Goal: Ask a question

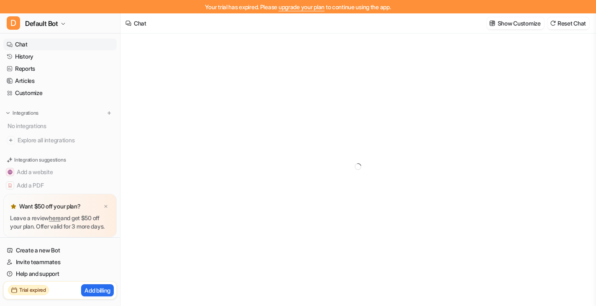
type textarea "**********"
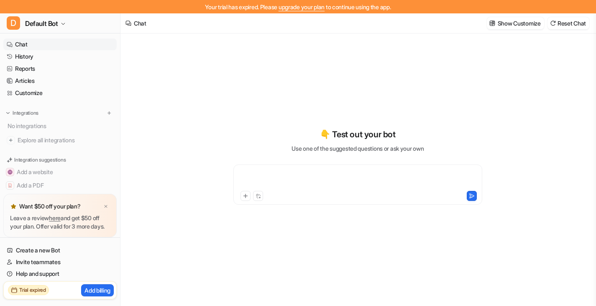
click at [286, 180] on div at bounding box center [357, 179] width 245 height 19
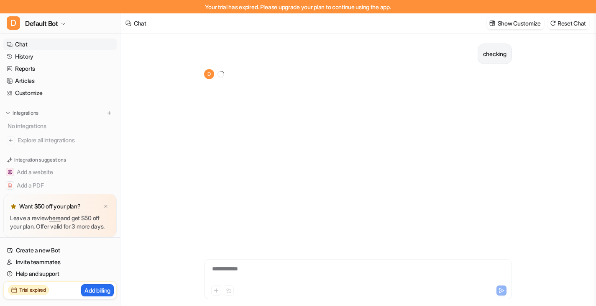
scroll to position [13, 0]
